Goal: Information Seeking & Learning: Find contact information

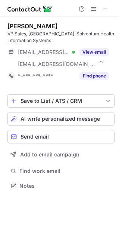
scroll to position [180, 119]
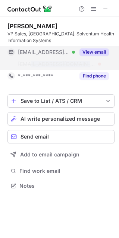
copy span "solventum.de"
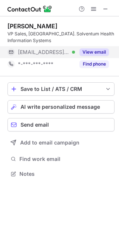
drag, startPoint x: 29, startPoint y: 63, endPoint x: 67, endPoint y: 63, distance: 37.3
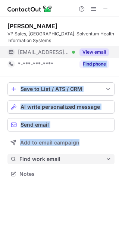
drag, startPoint x: 65, startPoint y: 63, endPoint x: 53, endPoint y: 155, distance: 92.4
click at [53, 155] on div "Bob Trocchi VP Sales, US. Solventum Health Information Systems ***@att.net Veri…" at bounding box center [59, 100] width 119 height 169
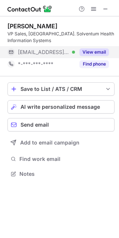
click at [15, 24] on div "Bob Trocchi" at bounding box center [32, 25] width 50 height 7
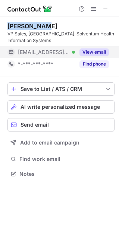
drag, startPoint x: 15, startPoint y: 24, endPoint x: 24, endPoint y: 24, distance: 9.7
click at [24, 24] on div "Bob Trocchi" at bounding box center [32, 25] width 50 height 7
copy div "Bob Trocchi"
click at [99, 49] on button "View email" at bounding box center [93, 51] width 29 height 7
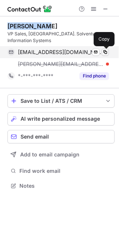
click at [105, 53] on span at bounding box center [105, 52] width 6 height 6
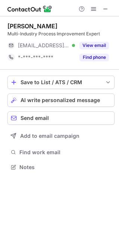
scroll to position [4, 4]
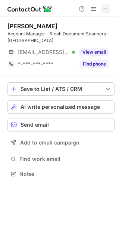
scroll to position [168, 119]
click at [105, 8] on span at bounding box center [105, 9] width 6 height 6
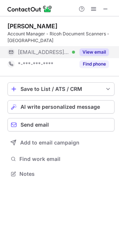
click at [97, 53] on button "View email" at bounding box center [93, 51] width 29 height 7
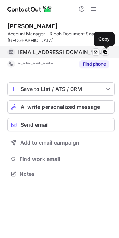
click at [107, 51] on span at bounding box center [105, 52] width 6 height 6
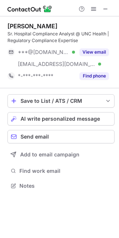
scroll to position [180, 119]
click at [106, 7] on span at bounding box center [105, 9] width 6 height 6
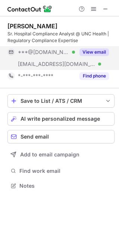
click at [102, 56] on div "View email" at bounding box center [92, 52] width 34 height 12
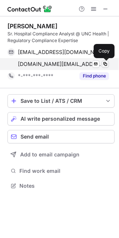
click at [108, 63] on button at bounding box center [104, 63] width 7 height 7
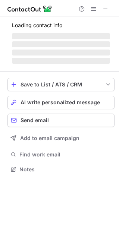
scroll to position [192, 119]
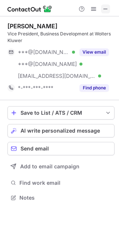
click at [108, 7] on span at bounding box center [105, 9] width 6 height 6
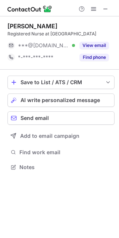
scroll to position [4, 4]
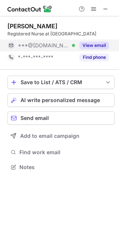
click at [95, 43] on button "View email" at bounding box center [93, 45] width 29 height 7
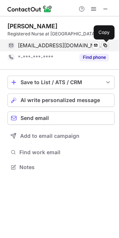
click at [104, 45] on span at bounding box center [105, 45] width 6 height 6
click at [105, 46] on span at bounding box center [105, 45] width 6 height 6
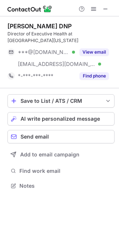
scroll to position [180, 119]
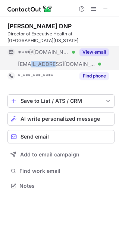
copy span "[DOMAIN_NAME]"
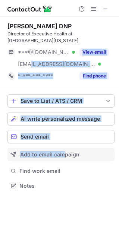
drag, startPoint x: 29, startPoint y: 63, endPoint x: 62, endPoint y: 153, distance: 96.8
click at [62, 153] on div "[PERSON_NAME] DNP Director of Executive Health at [GEOGRAPHIC_DATA][US_STATE] *…" at bounding box center [59, 106] width 119 height 181
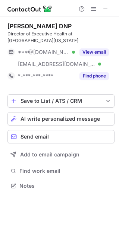
click at [12, 24] on div "[PERSON_NAME] DNP" at bounding box center [39, 25] width 64 height 7
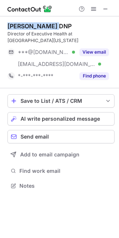
drag, startPoint x: 12, startPoint y: 24, endPoint x: 25, endPoint y: 25, distance: 13.4
click at [25, 25] on div "Sam Ustrzynski DNP" at bounding box center [39, 25] width 64 height 7
copy div "Sam Ustrzynski"
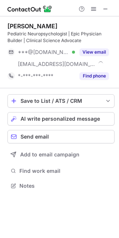
scroll to position [180, 119]
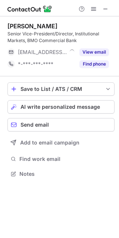
scroll to position [168, 119]
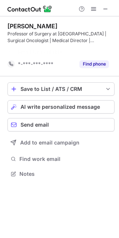
scroll to position [156, 119]
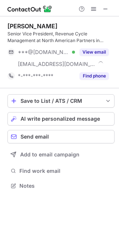
scroll to position [180, 119]
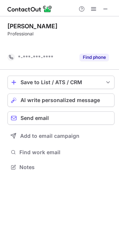
scroll to position [150, 119]
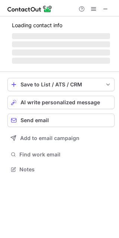
scroll to position [204, 119]
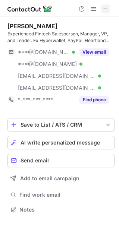
click at [106, 10] on span at bounding box center [105, 9] width 6 height 6
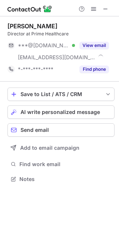
scroll to position [174, 119]
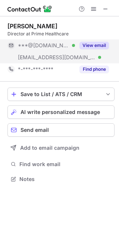
click at [94, 42] on button "View email" at bounding box center [93, 45] width 29 height 7
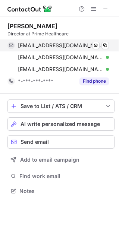
scroll to position [186, 119]
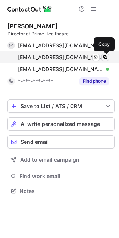
click at [104, 59] on span at bounding box center [105, 57] width 6 height 6
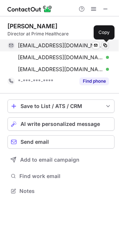
click at [104, 45] on span at bounding box center [105, 45] width 6 height 6
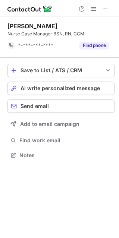
scroll to position [150, 119]
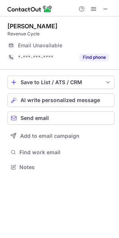
scroll to position [4, 4]
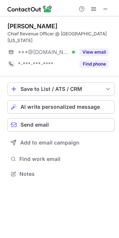
scroll to position [168, 119]
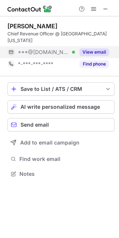
click at [89, 54] on button "View email" at bounding box center [93, 51] width 29 height 7
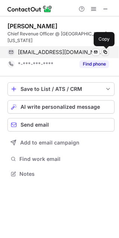
click at [105, 52] on span at bounding box center [105, 52] width 6 height 6
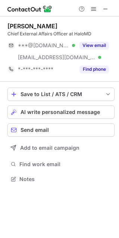
scroll to position [174, 119]
click at [103, 11] on span at bounding box center [105, 9] width 6 height 6
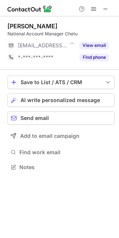
scroll to position [4, 4]
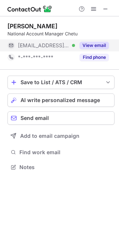
click at [97, 45] on button "View email" at bounding box center [93, 45] width 29 height 7
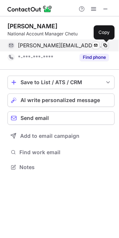
click at [103, 45] on span at bounding box center [105, 45] width 6 height 6
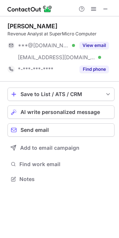
scroll to position [174, 119]
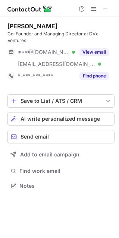
scroll to position [180, 119]
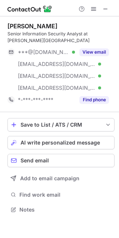
scroll to position [204, 119]
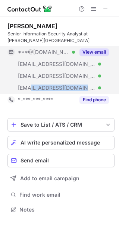
copy span "morrishospital.org"
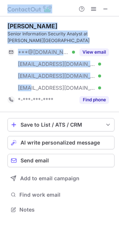
drag, startPoint x: 31, startPoint y: 88, endPoint x: 136, endPoint y: 215, distance: 164.3
click at [119, 215] on html "Jonathan Visser Senior Information Security Analyst at Morris Hospital ***@gmai…" at bounding box center [59, 119] width 119 height 238
click at [25, 26] on div "Jonathan Visser" at bounding box center [32, 25] width 50 height 7
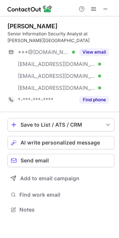
drag, startPoint x: 25, startPoint y: 26, endPoint x: 39, endPoint y: 26, distance: 14.5
click at [39, 26] on div "Jonathan Visser" at bounding box center [32, 25] width 50 height 7
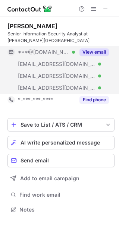
click at [100, 49] on button "View email" at bounding box center [93, 51] width 29 height 7
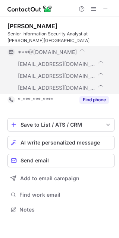
scroll to position [216, 119]
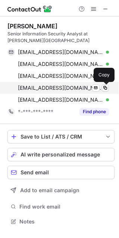
click at [102, 87] on span at bounding box center [105, 88] width 6 height 6
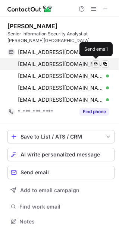
click at [97, 64] on span at bounding box center [96, 64] width 6 height 6
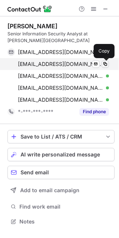
click at [104, 64] on span at bounding box center [105, 64] width 6 height 6
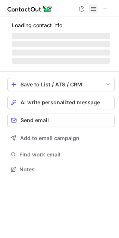
scroll to position [168, 119]
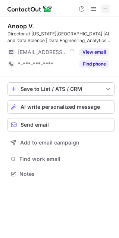
click at [108, 9] on button at bounding box center [105, 8] width 9 height 9
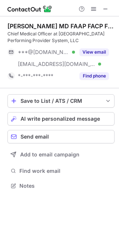
scroll to position [180, 119]
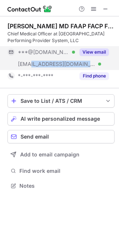
copy span "svolpemd.com"
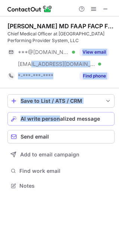
drag, startPoint x: 30, startPoint y: 65, endPoint x: 59, endPoint y: 114, distance: 56.6
click at [59, 114] on div "Salvatore Volpe MD FAAP FACP FHIMSS ABP-CI CHCQM Chief Medical Officer at State…" at bounding box center [59, 106] width 119 height 181
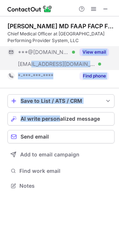
click at [90, 52] on button "View email" at bounding box center [93, 51] width 29 height 7
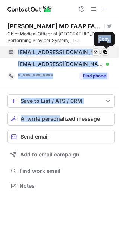
click at [108, 51] on span at bounding box center [105, 52] width 6 height 6
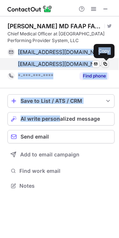
click at [105, 66] on span at bounding box center [105, 64] width 6 height 6
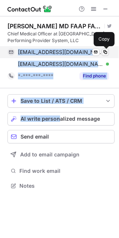
click at [105, 50] on span at bounding box center [105, 52] width 6 height 6
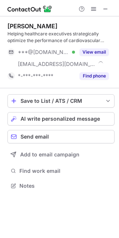
scroll to position [180, 119]
click at [103, 9] on span at bounding box center [105, 9] width 6 height 6
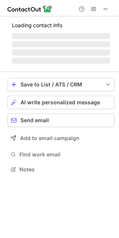
scroll to position [174, 119]
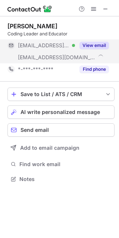
click at [102, 45] on button "View email" at bounding box center [93, 45] width 29 height 7
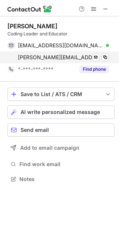
click at [109, 58] on div "monica.watson@uc.edu Send email Copy" at bounding box center [57, 57] width 101 height 12
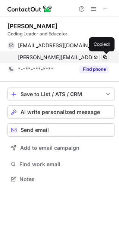
click at [102, 56] on span at bounding box center [105, 57] width 6 height 6
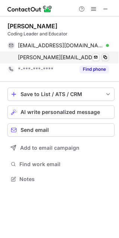
click at [106, 58] on span at bounding box center [105, 57] width 6 height 6
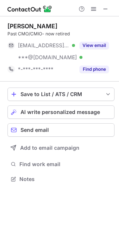
scroll to position [174, 119]
click at [107, 8] on span at bounding box center [105, 9] width 6 height 6
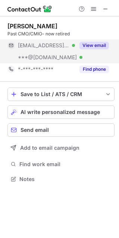
click at [92, 47] on button "View email" at bounding box center [93, 45] width 29 height 7
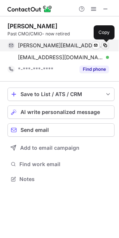
click at [106, 44] on span at bounding box center [105, 45] width 6 height 6
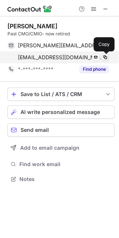
click at [105, 57] on span at bounding box center [105, 57] width 6 height 6
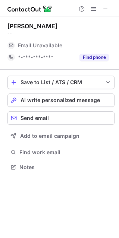
scroll to position [162, 119]
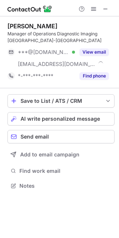
scroll to position [180, 119]
click at [106, 8] on span at bounding box center [105, 9] width 6 height 6
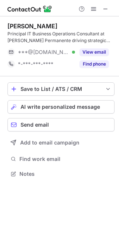
scroll to position [168, 119]
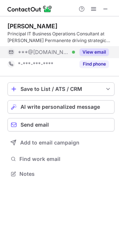
click at [95, 51] on button "View email" at bounding box center [93, 51] width 29 height 7
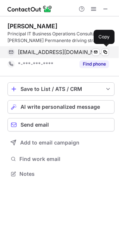
click at [106, 56] on div "[EMAIL_ADDRESS][DOMAIN_NAME] Verified Send email Copy" at bounding box center [57, 52] width 101 height 12
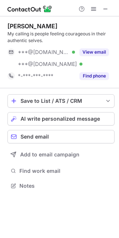
scroll to position [180, 119]
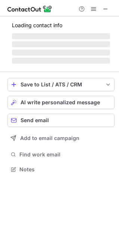
scroll to position [180, 119]
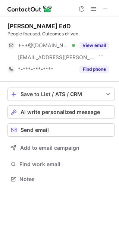
scroll to position [174, 119]
click at [101, 31] on div "People focused. Outcomes driven." at bounding box center [60, 34] width 107 height 7
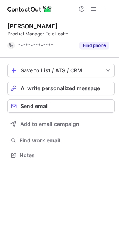
scroll to position [150, 119]
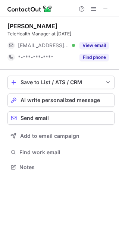
scroll to position [162, 119]
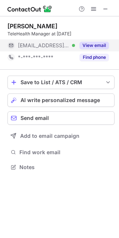
click at [105, 41] on div "View email" at bounding box center [92, 45] width 34 height 12
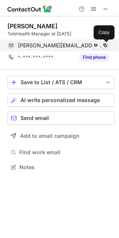
click at [105, 42] on span at bounding box center [105, 45] width 6 height 6
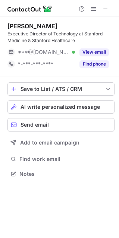
scroll to position [168, 119]
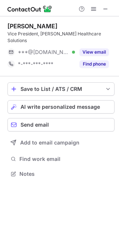
scroll to position [162, 119]
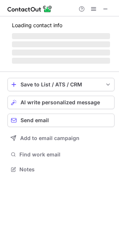
scroll to position [168, 119]
